Goal: Information Seeking & Learning: Learn about a topic

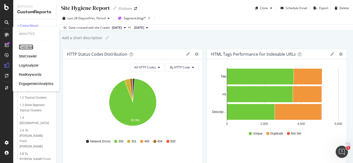
click at [26, 47] on div "Overview" at bounding box center [26, 47] width 14 height 5
